Goal: Task Accomplishment & Management: Use online tool/utility

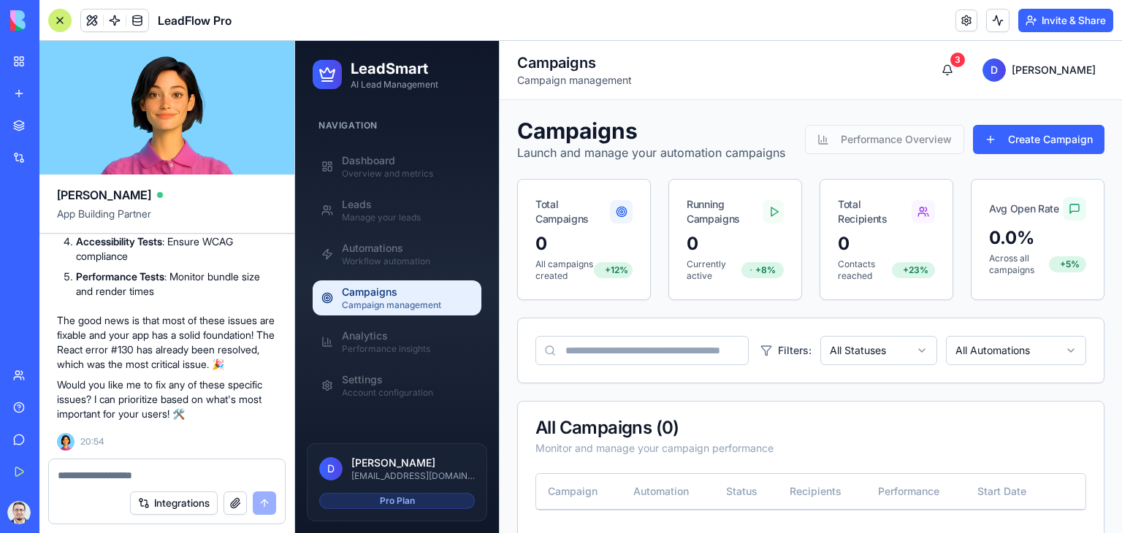
scroll to position [21379, 0]
drag, startPoint x: 61, startPoint y: 275, endPoint x: 143, endPoint y: 354, distance: 113.7
click at [76, 188] on li "Unit Tests : Add tests for utility functions" at bounding box center [176, 180] width 201 height 15
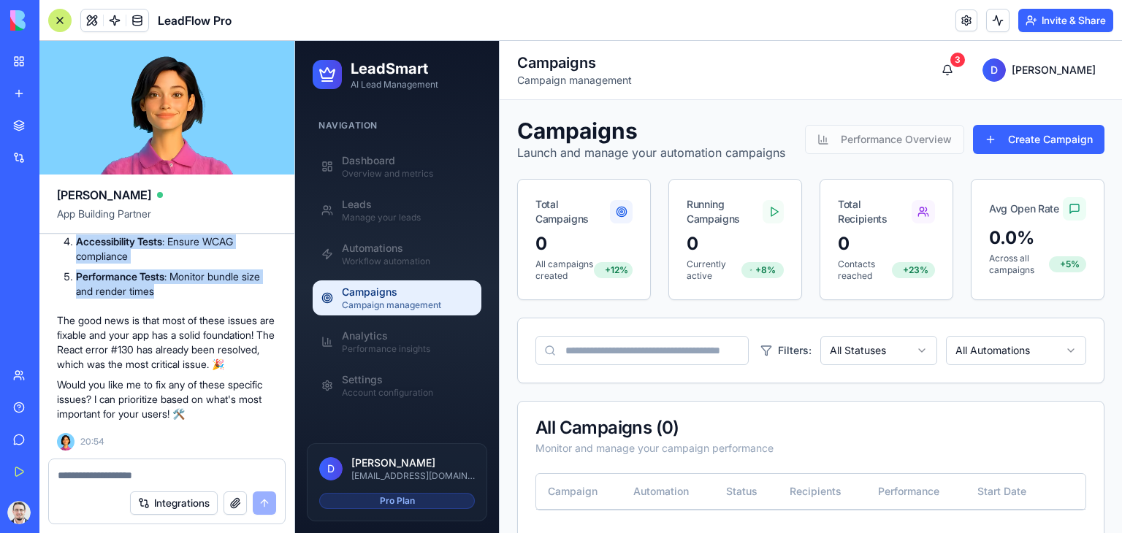
copy div "🎯 TESTING RECOMMENDATIONS Unit Tests : Add tests for utility functions Integrat…"
drag, startPoint x: 65, startPoint y: 275, endPoint x: 170, endPoint y: 425, distance: 182.6
click at [250, 299] on ol "Unit Tests : Add tests for utility functions Integration Tests : Test API error…" at bounding box center [167, 236] width 220 height 126
click at [270, 188] on li "Unit Tests : Add tests for utility functions" at bounding box center [176, 180] width 201 height 15
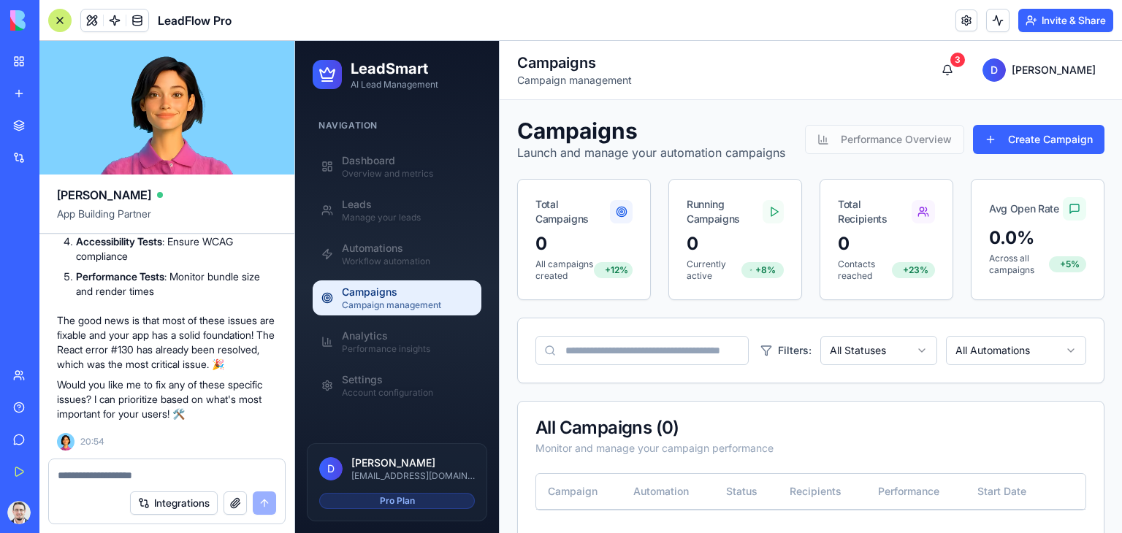
drag, startPoint x: 273, startPoint y: 297, endPoint x: 108, endPoint y: 291, distance: 164.5
drag, startPoint x: 134, startPoint y: 331, endPoint x: 58, endPoint y: 275, distance: 94.1
copy div "🎯 TESTING RECOMMENDATIONS Unit Tests : Add tests for utility functions Integrat…"
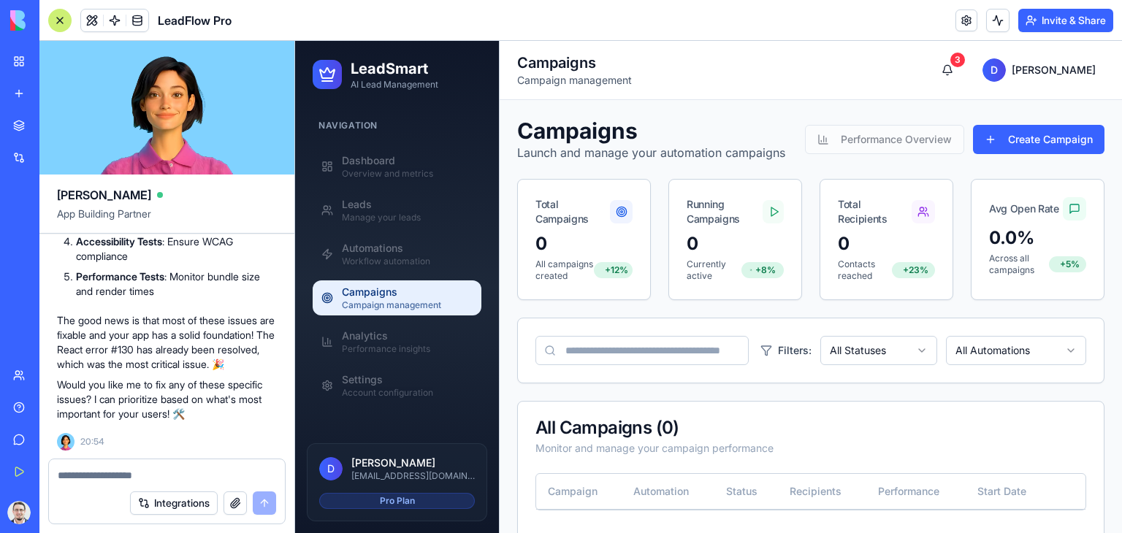
click at [111, 465] on div at bounding box center [167, 471] width 236 height 23
click at [109, 474] on textarea at bounding box center [167, 475] width 218 height 15
paste textarea "**********"
type textarea "**********"
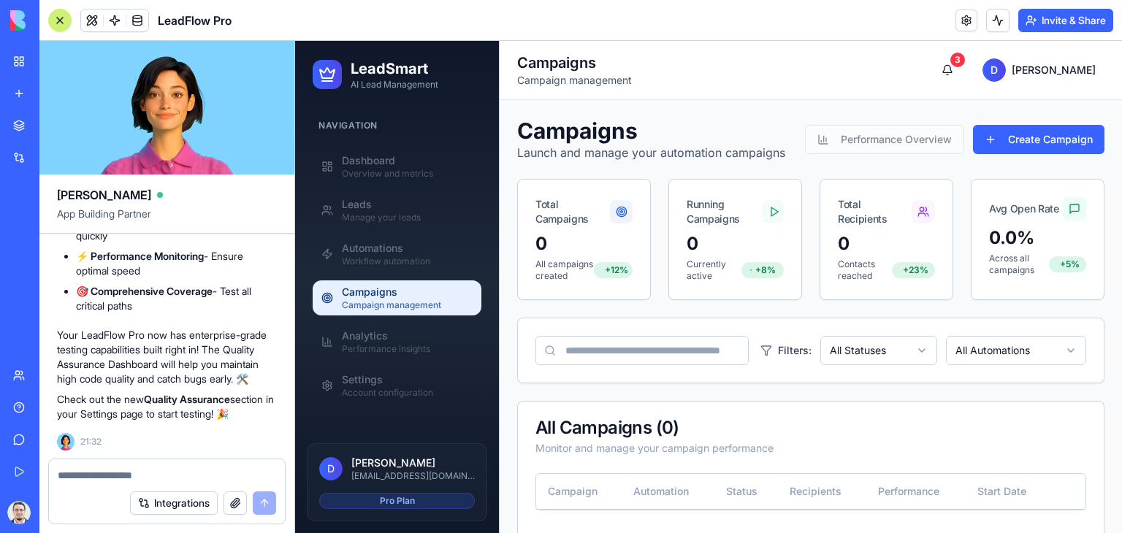
scroll to position [23448, 0]
click at [352, 385] on div "Settings" at bounding box center [407, 380] width 131 height 15
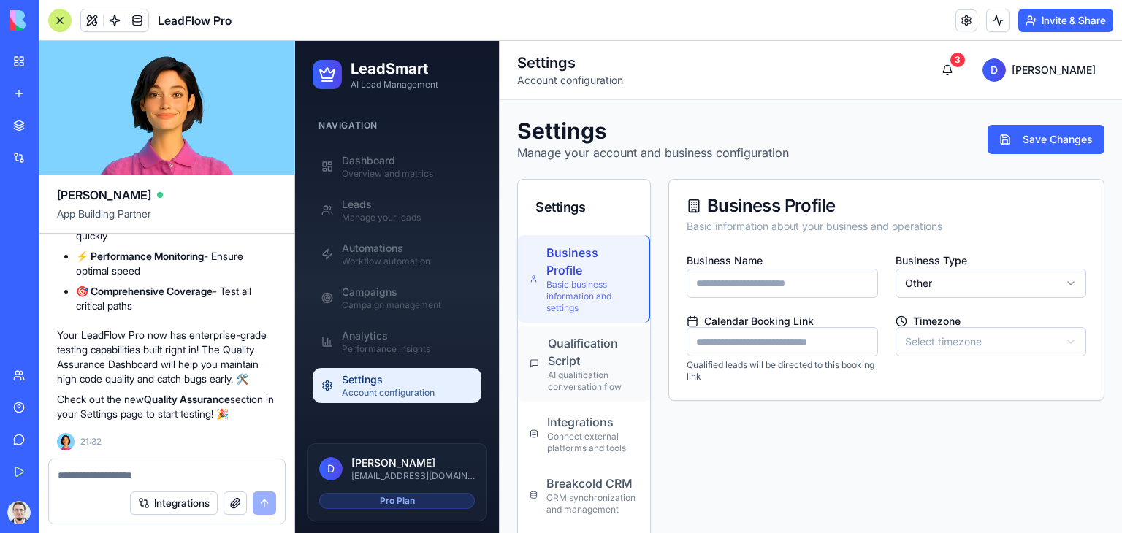
click at [606, 358] on div "Qualification Script" at bounding box center [593, 352] width 91 height 35
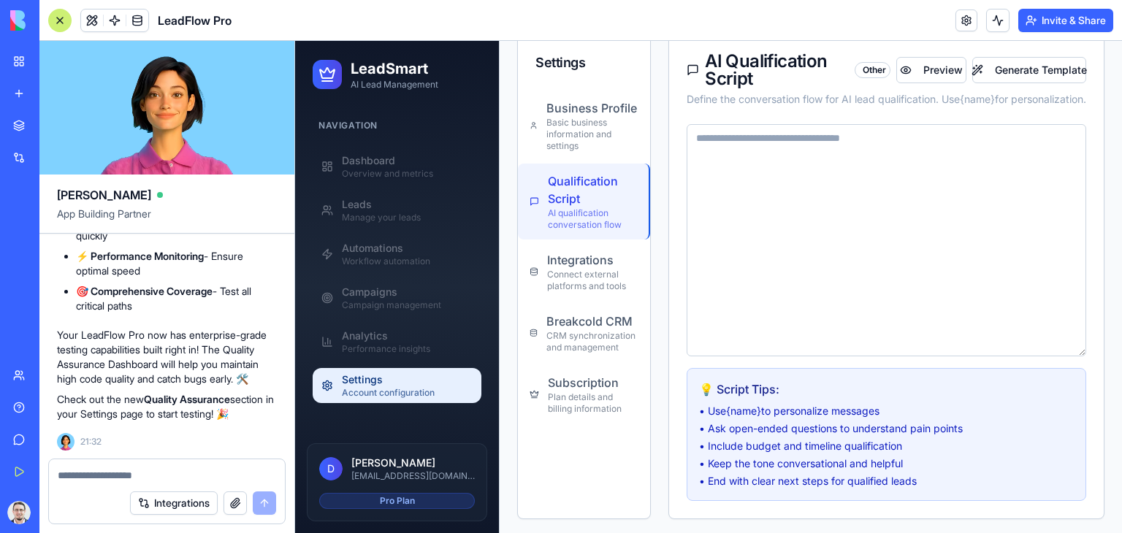
scroll to position [146, 0]
click at [608, 117] on div "Basic business information and settings" at bounding box center [593, 132] width 92 height 35
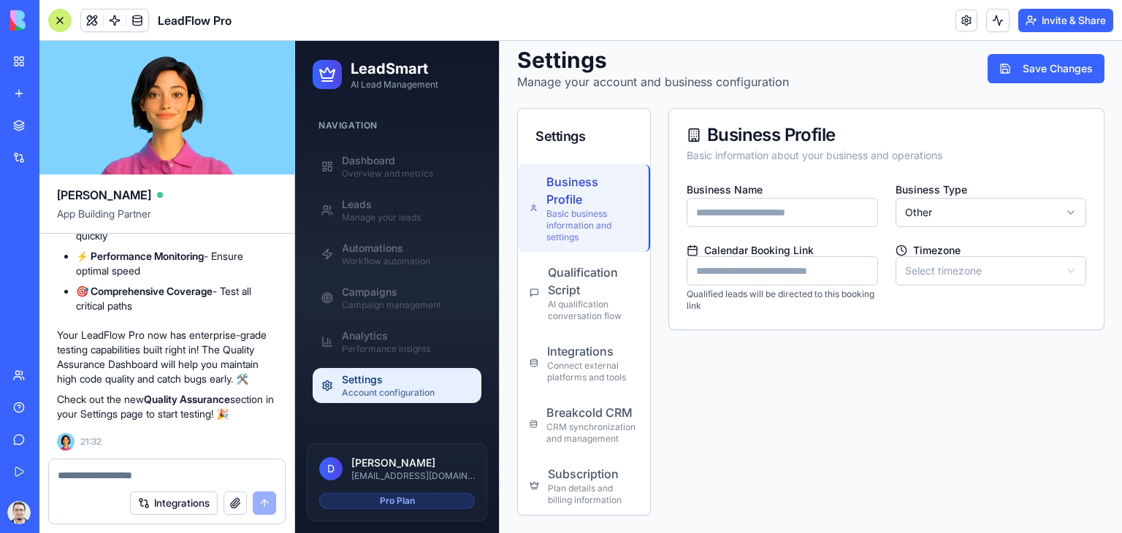
scroll to position [70, 0]
click at [598, 468] on div "Subscription" at bounding box center [593, 475] width 91 height 18
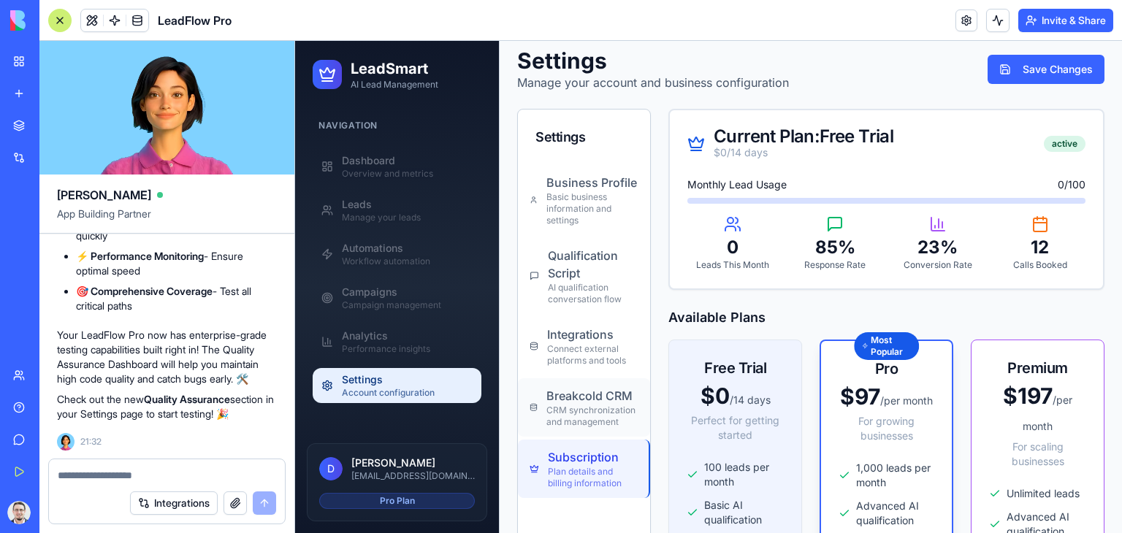
click at [599, 419] on div "CRM synchronization and management" at bounding box center [593, 416] width 92 height 23
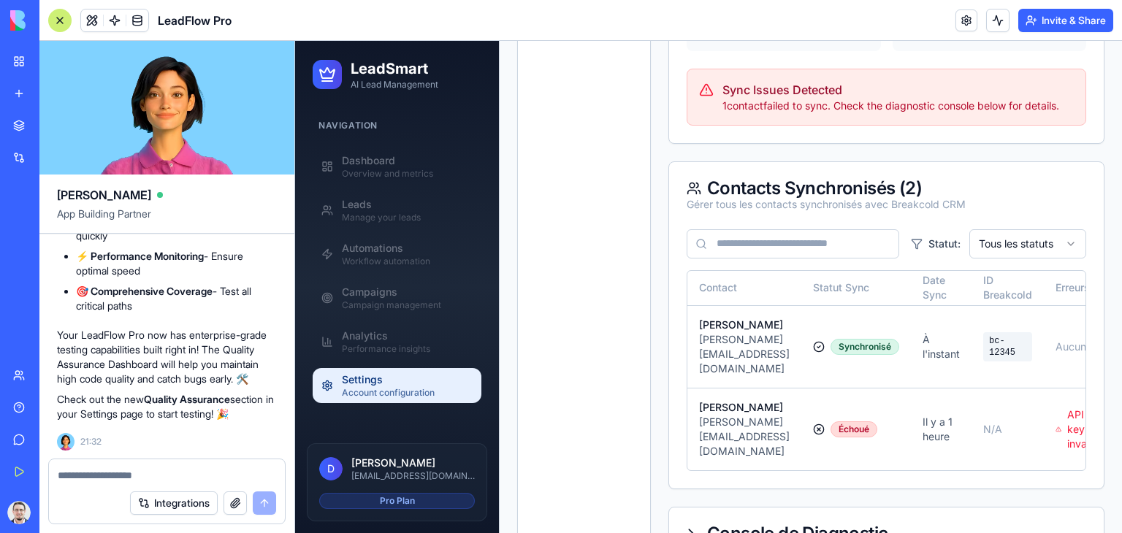
scroll to position [1217, 0]
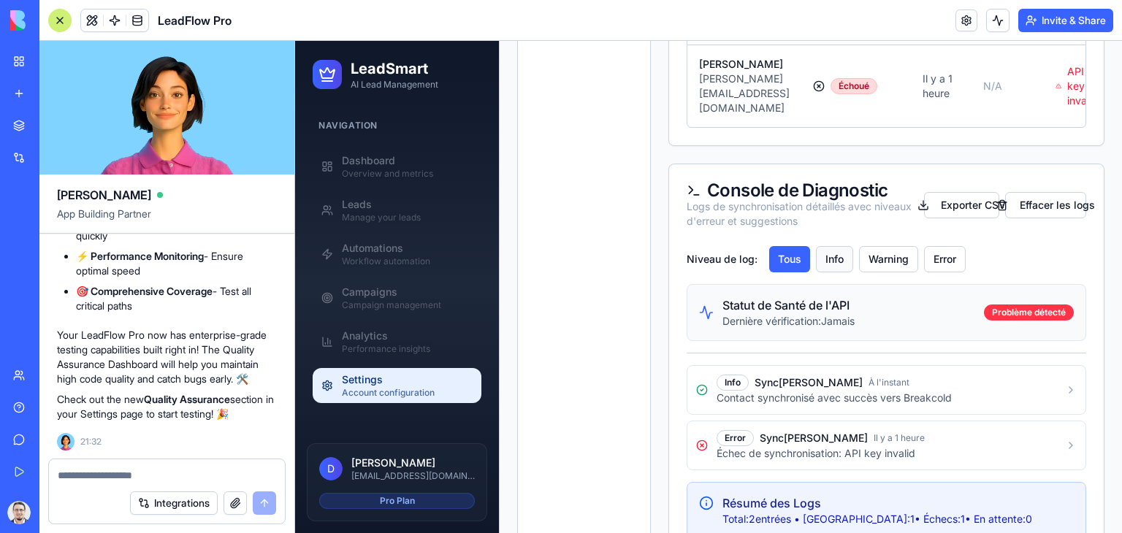
click at [845, 246] on button "Info" at bounding box center [834, 259] width 37 height 26
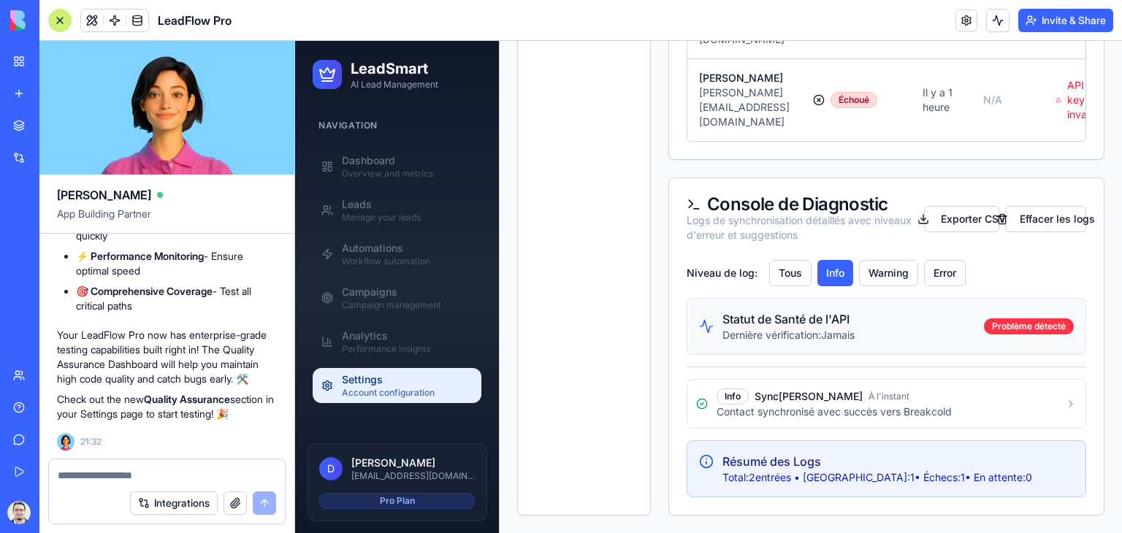
scroll to position [1162, 0]
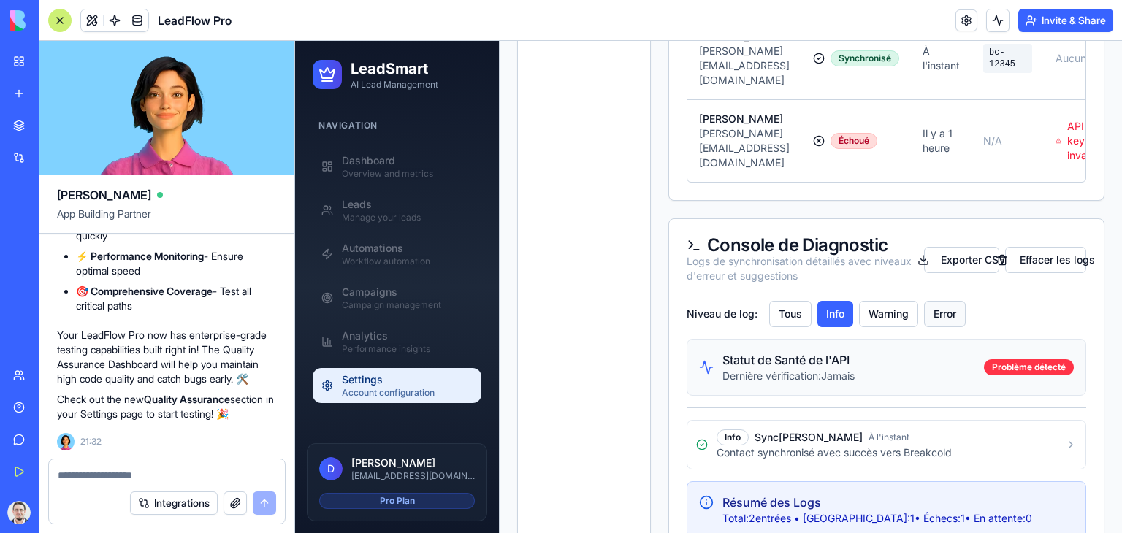
click at [937, 301] on button "Error" at bounding box center [945, 314] width 42 height 26
click at [188, 472] on textarea at bounding box center [167, 475] width 219 height 15
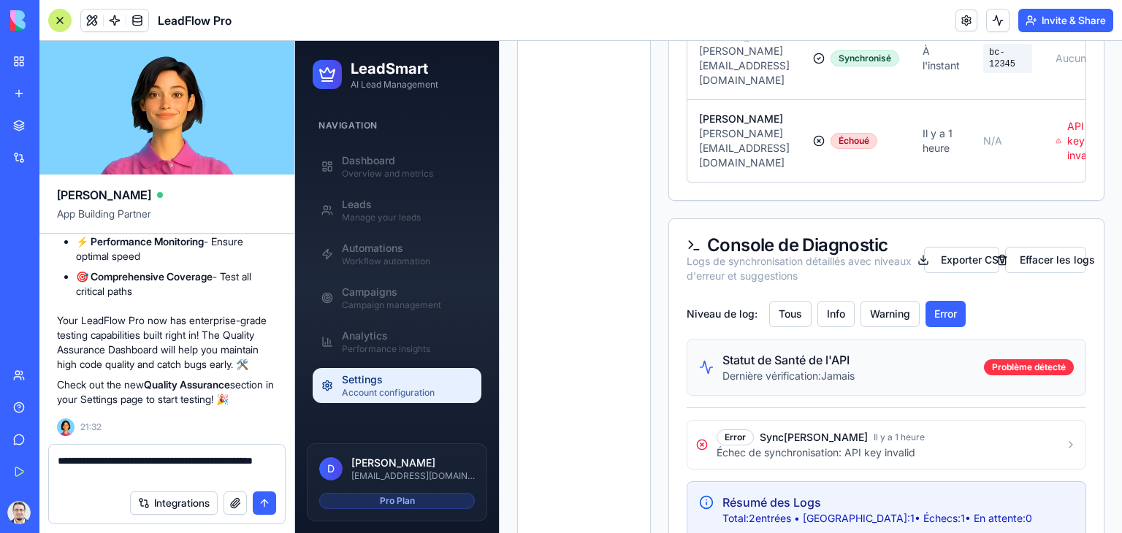
type textarea "**********"
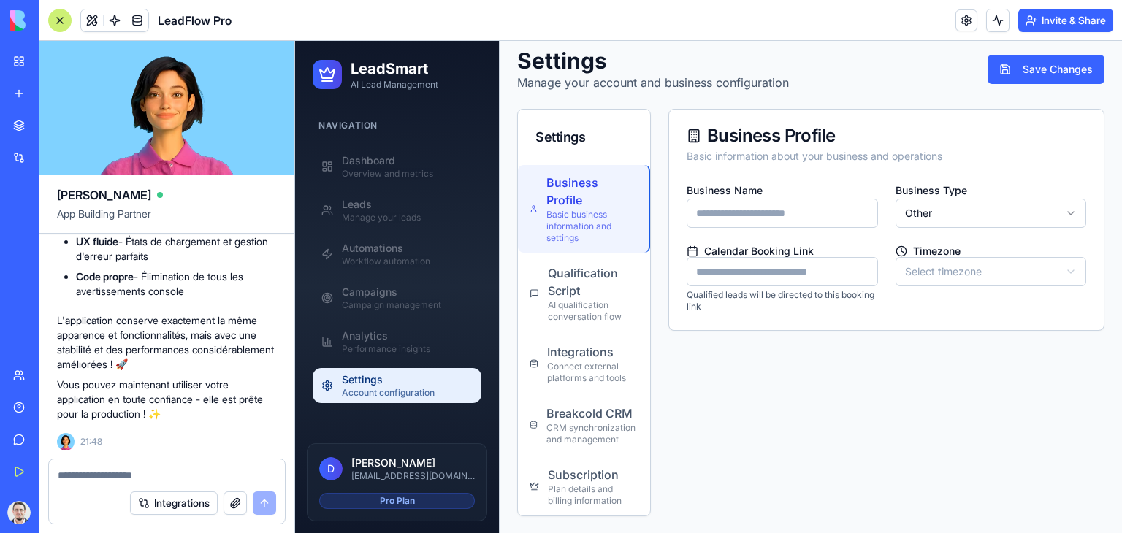
scroll to position [25121, 0]
click at [395, 221] on div "Manage your leads" at bounding box center [407, 218] width 131 height 12
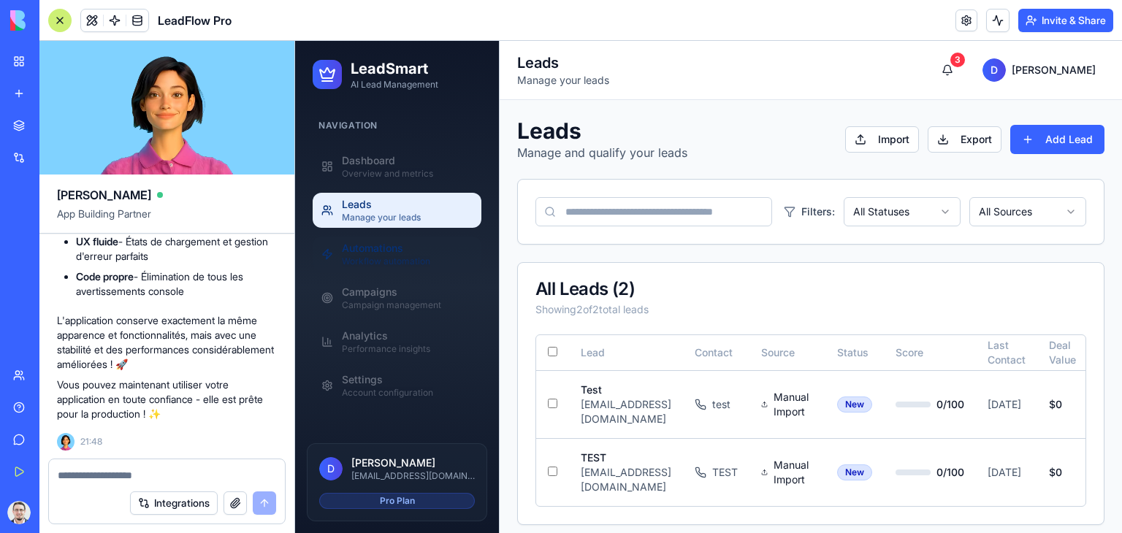
click at [400, 248] on div "Automations" at bounding box center [407, 248] width 131 height 15
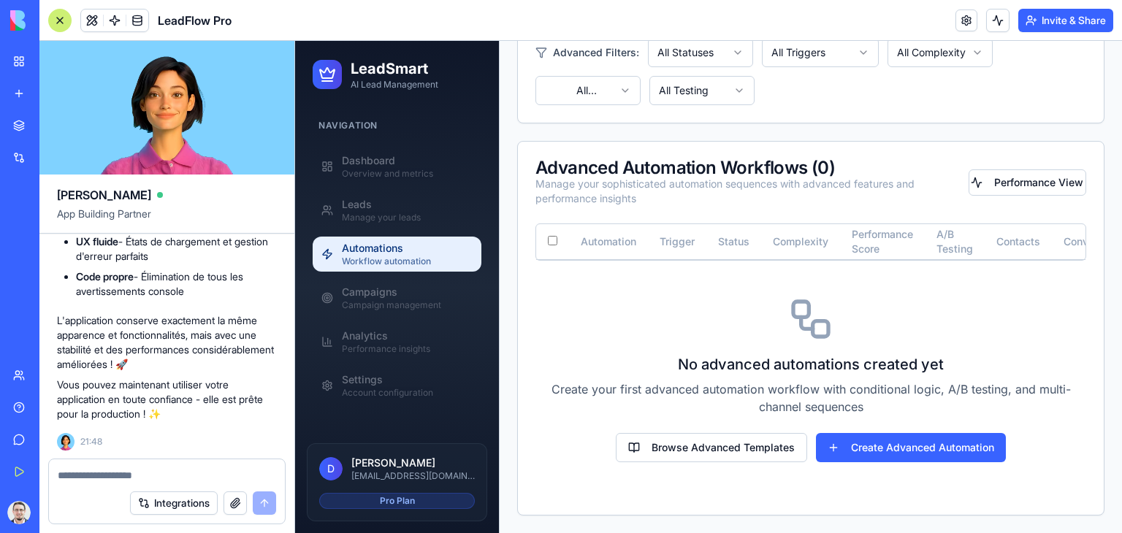
scroll to position [601, 0]
